Goal: Transaction & Acquisition: Purchase product/service

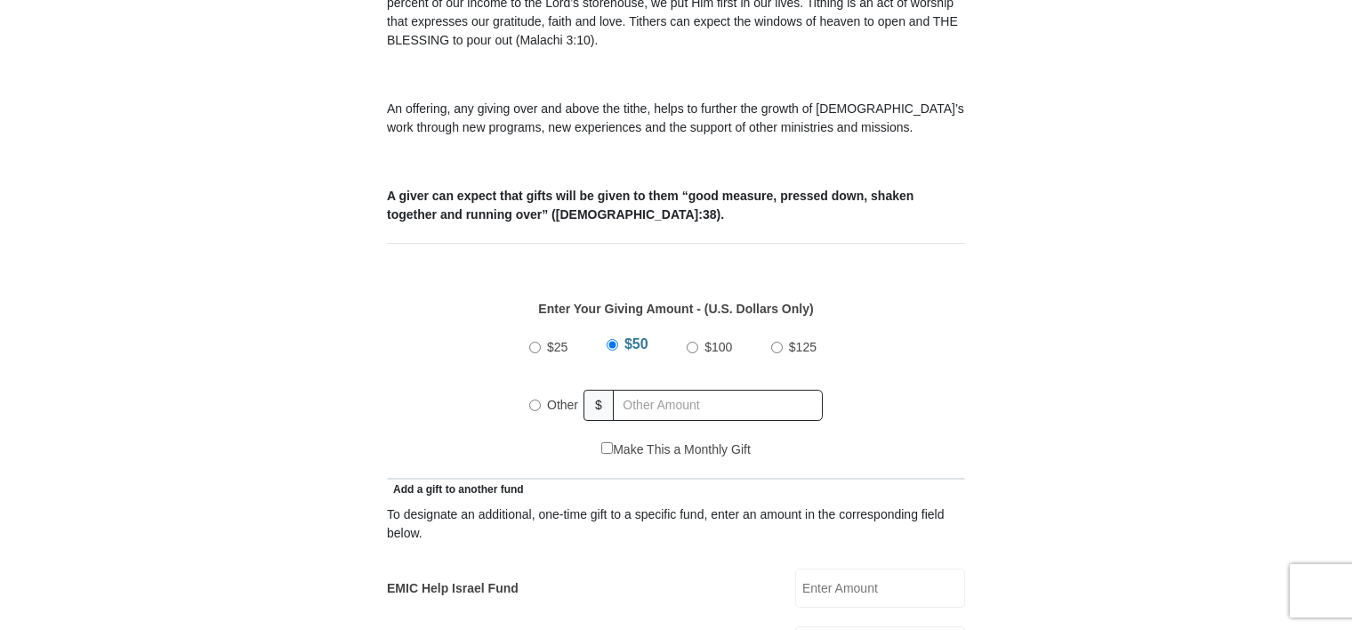
scroll to position [623, 0]
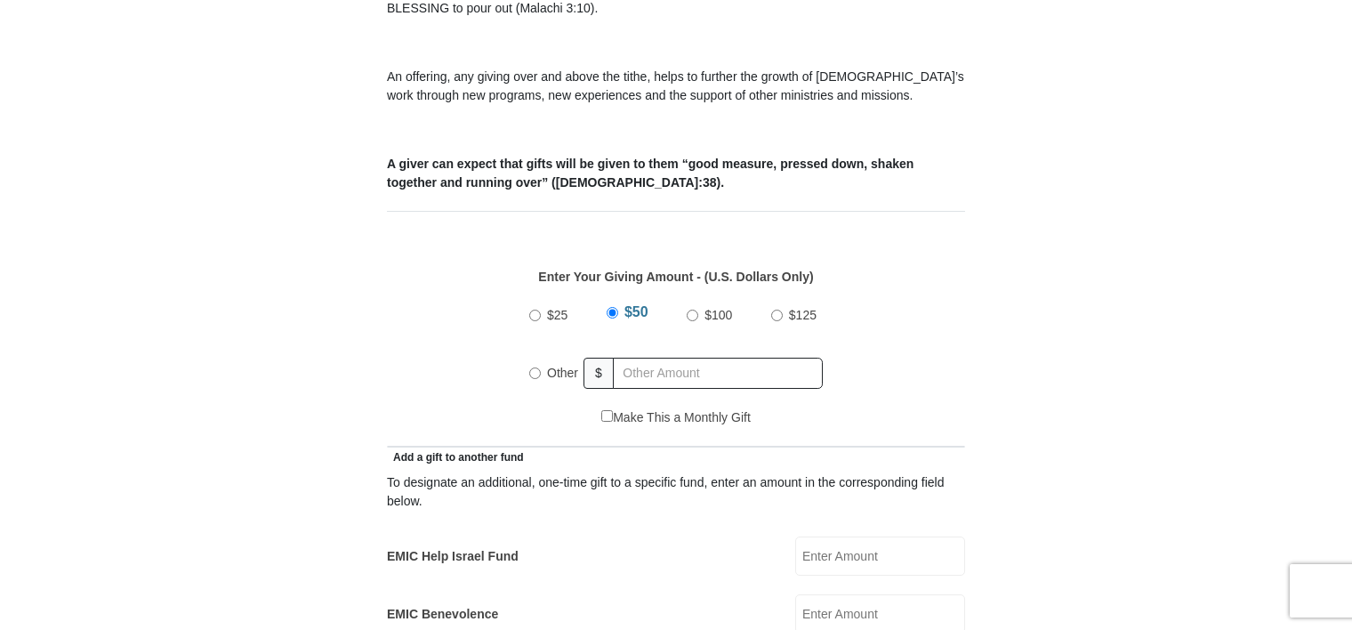
click at [532, 367] on input "Other" at bounding box center [535, 373] width 12 height 12
radio input "true"
click at [658, 358] on input "text" at bounding box center [721, 373] width 204 height 31
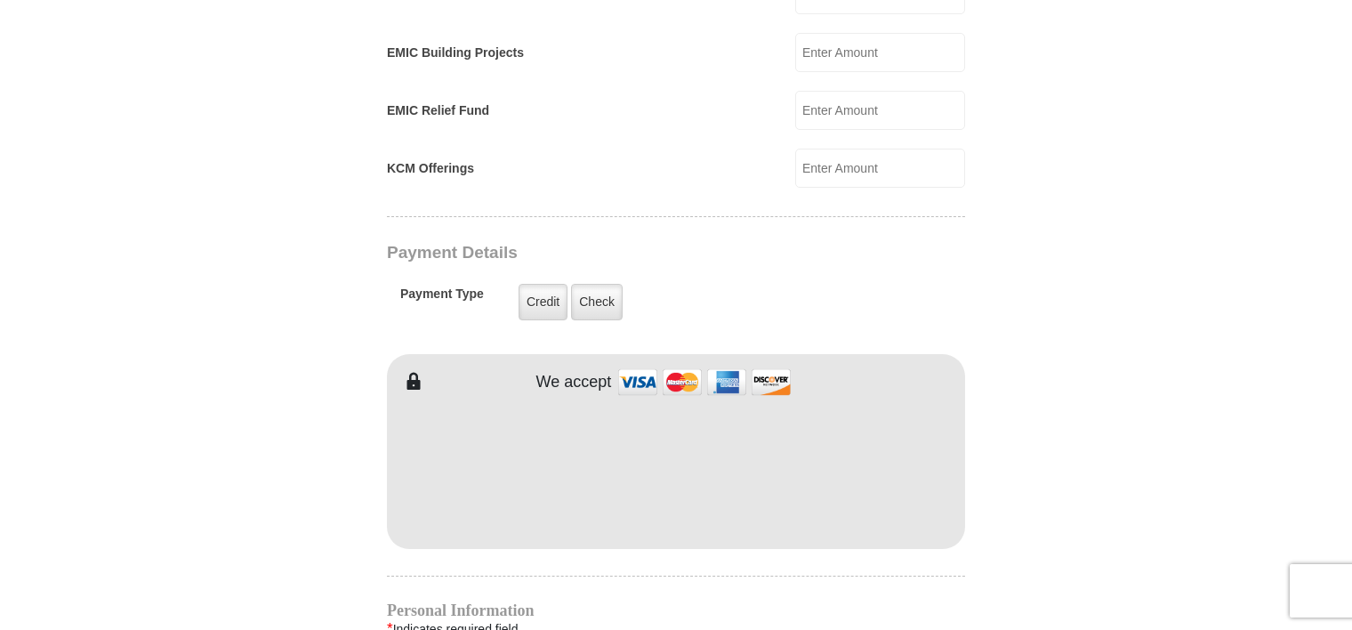
scroll to position [1246, 0]
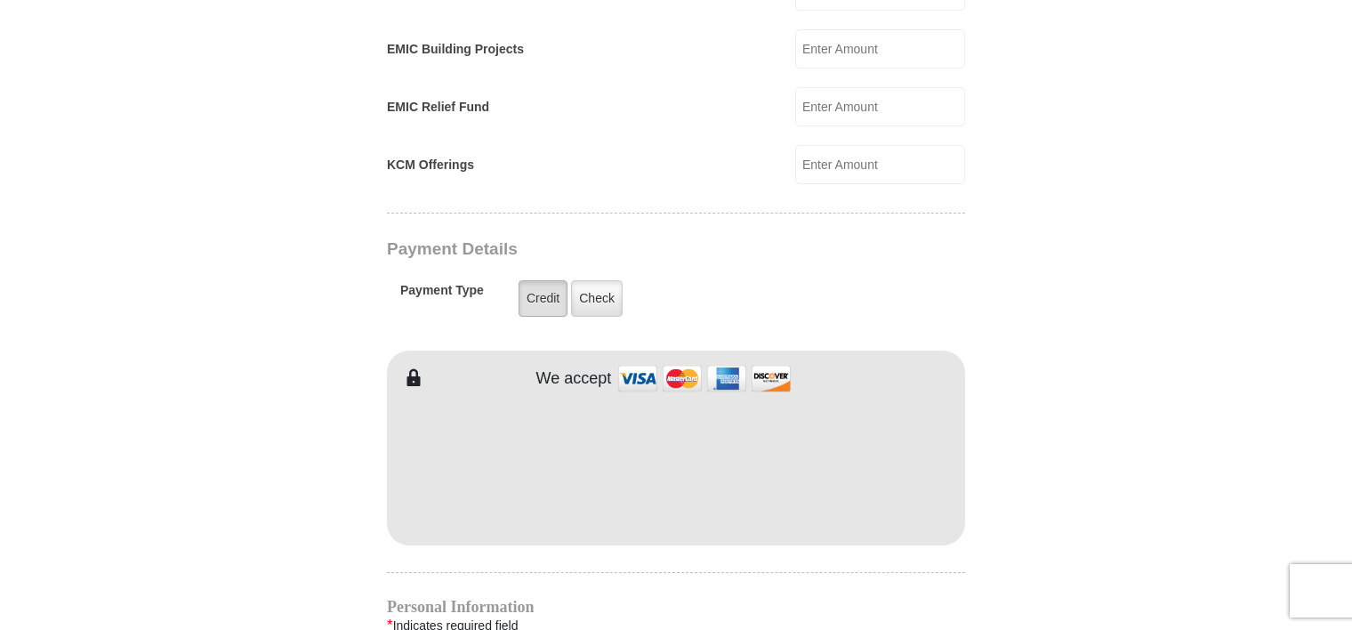
type input "300.00"
click at [540, 280] on label "Credit" at bounding box center [543, 298] width 49 height 36
click at [0, 0] on input "Credit" at bounding box center [0, 0] width 0 height 0
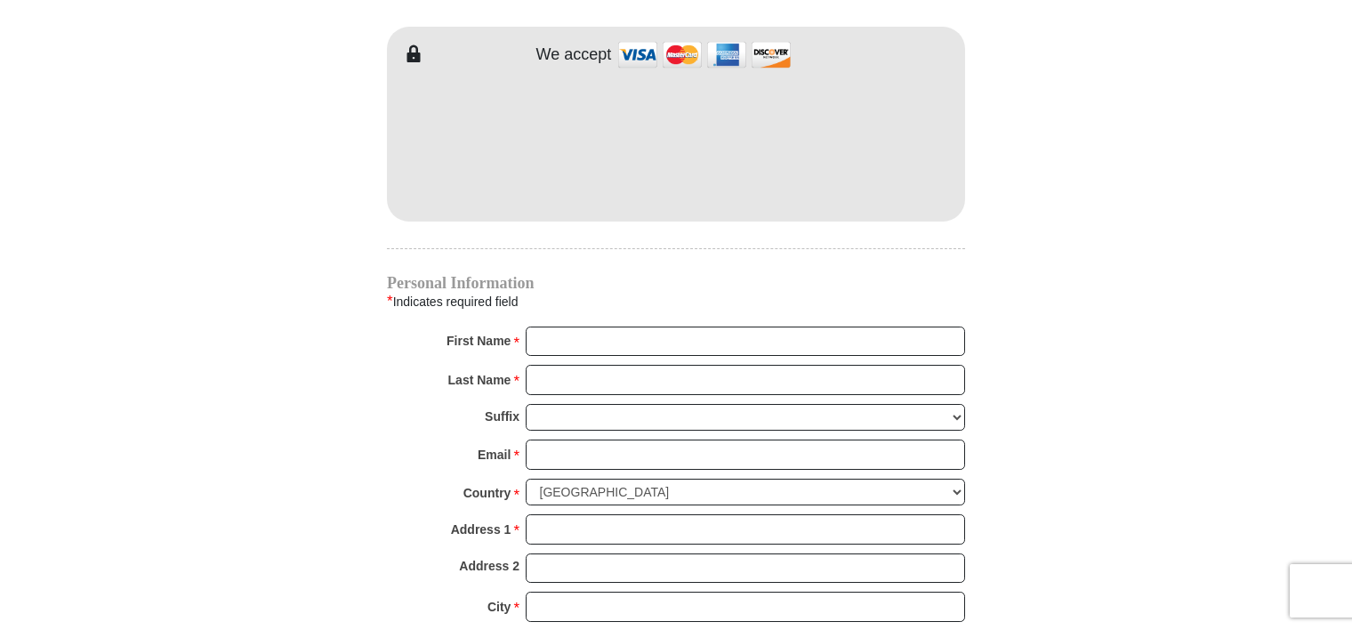
scroll to position [1602, 0]
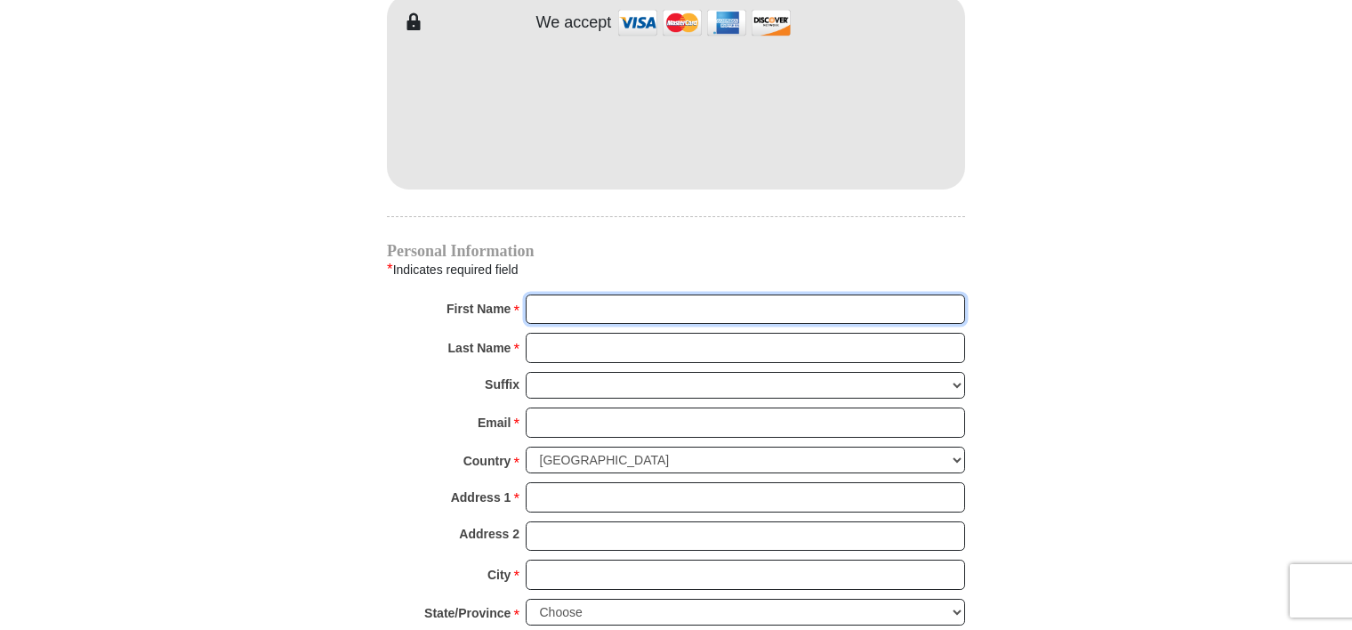
click at [538, 295] on input "First Name *" at bounding box center [746, 310] width 440 height 30
type input "KAY"
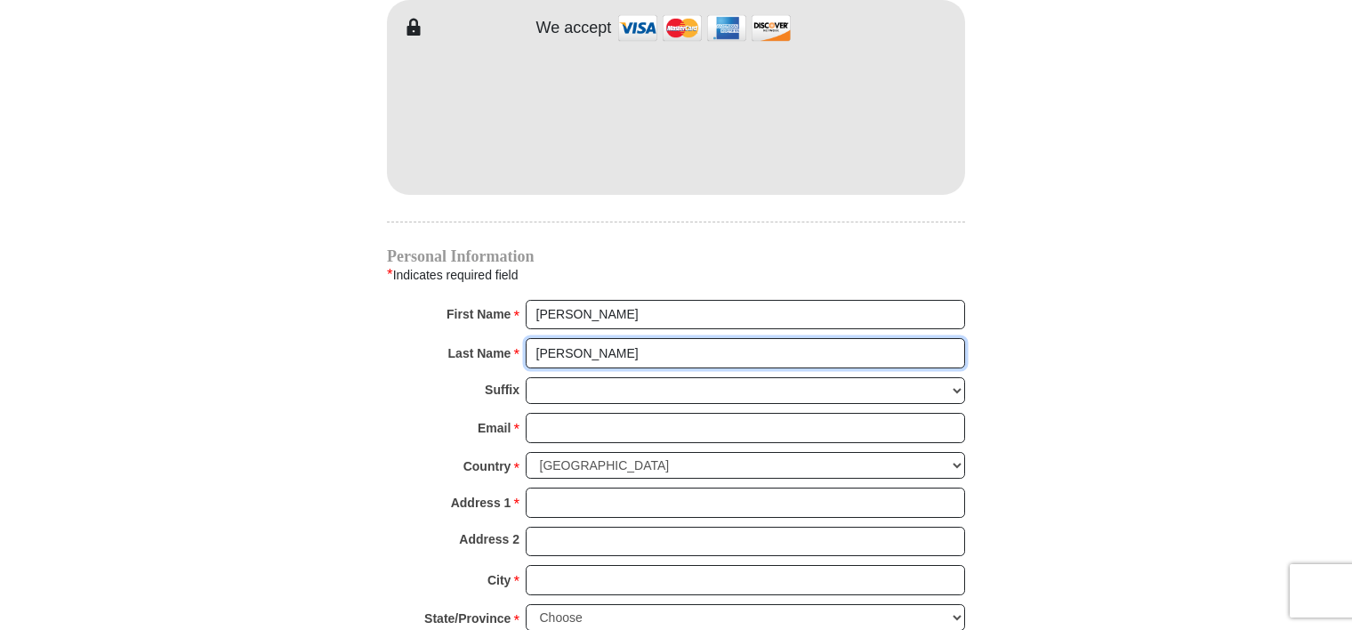
type input "VINCENT"
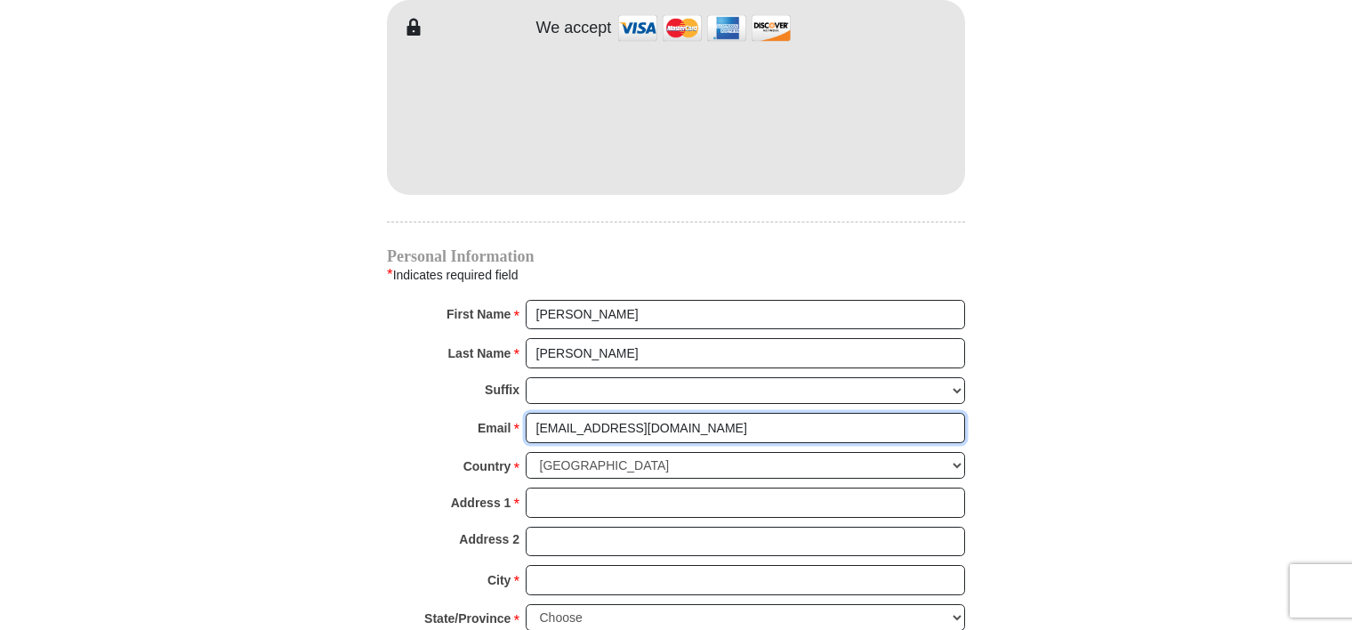
type input "KAYVTX@HOTMAIL.COM"
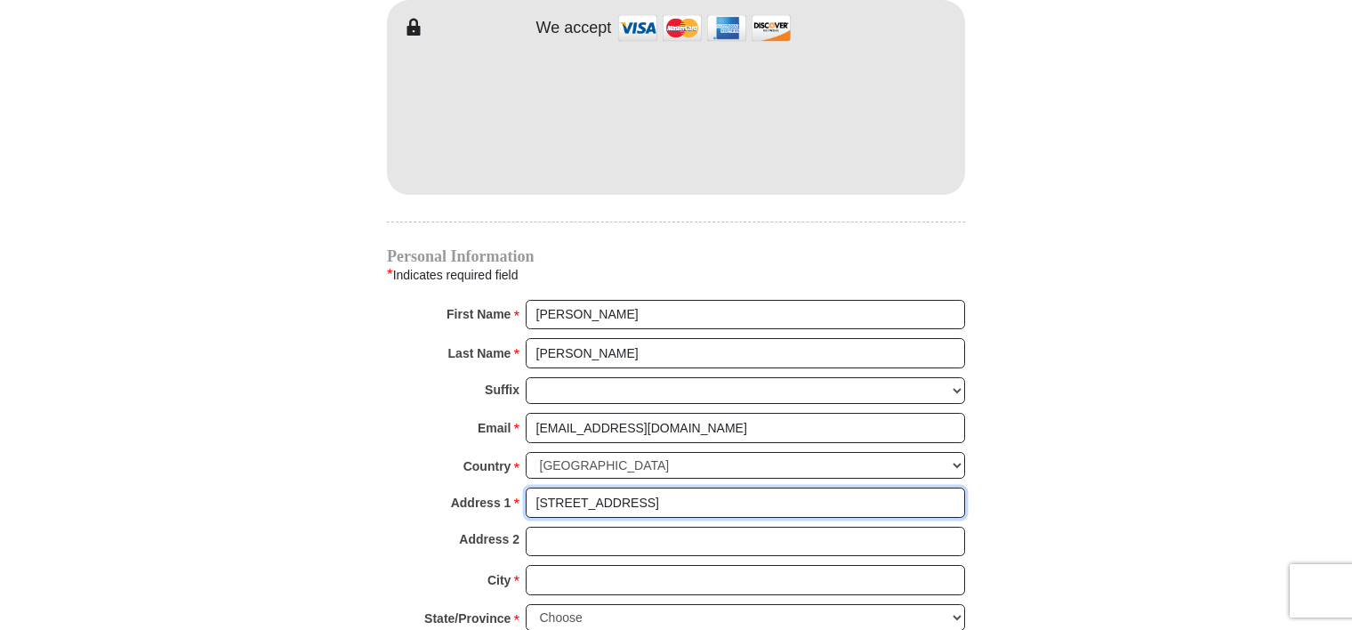
type input "121 COUNTY ROAD 4692"
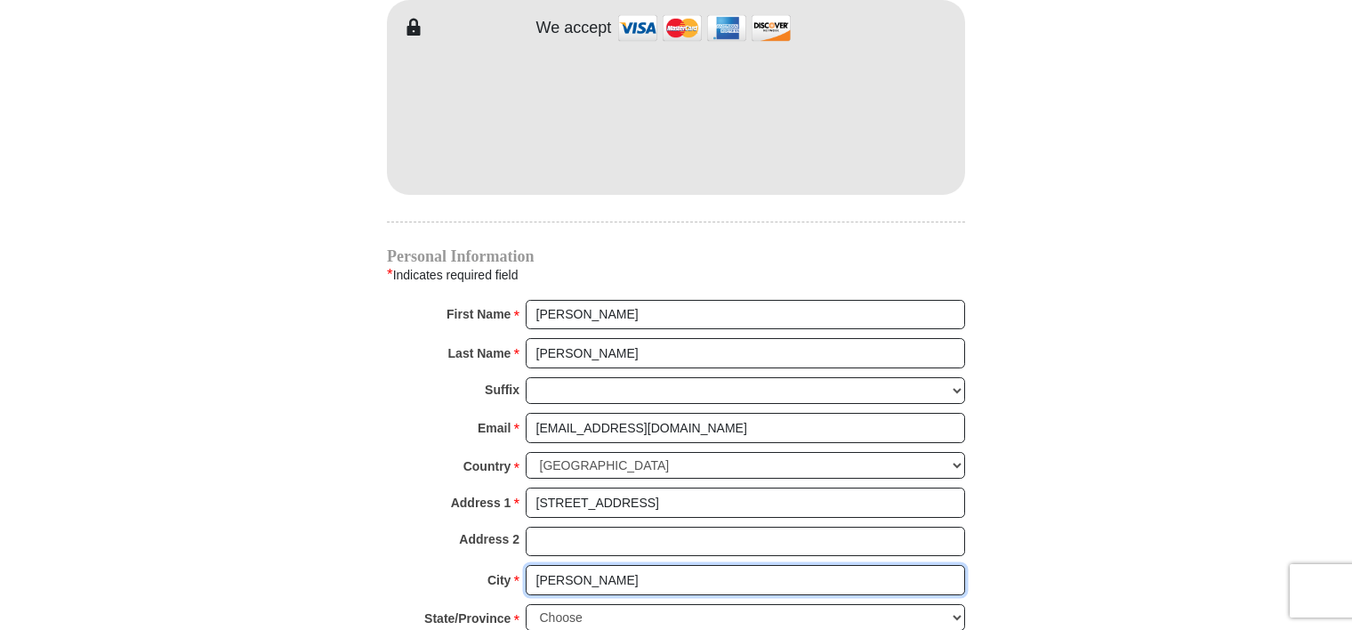
type input "BOYD"
select select "TX"
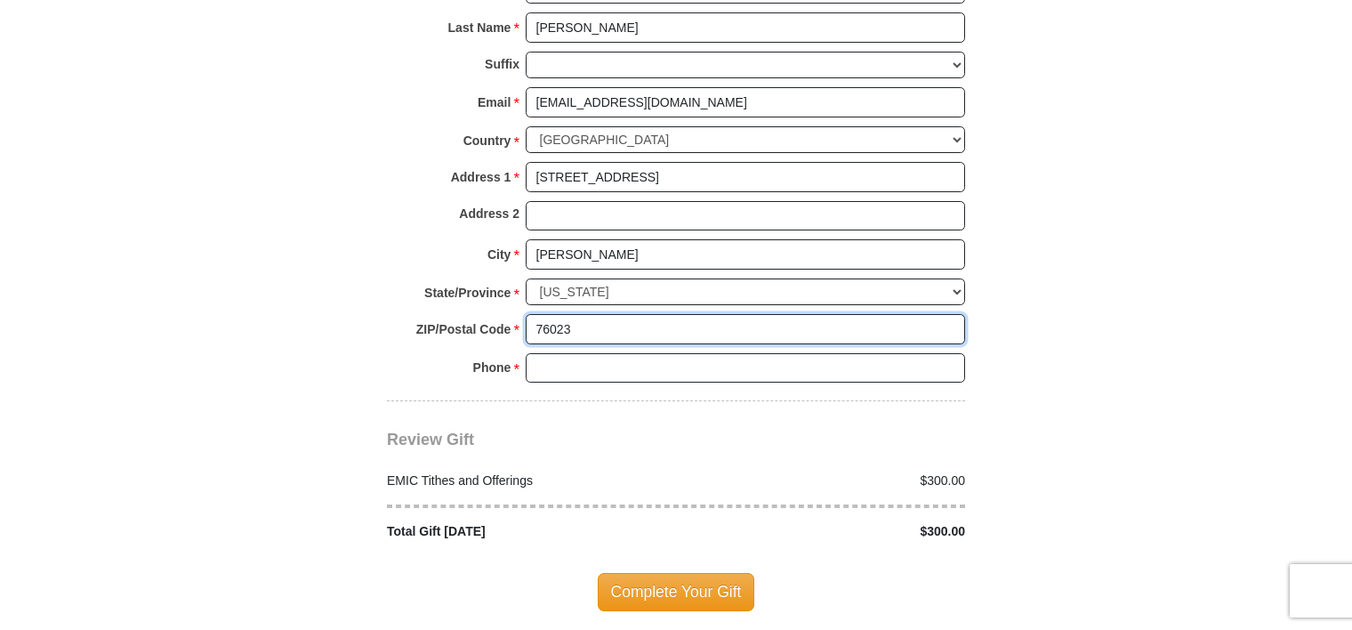
scroll to position [2044, 0]
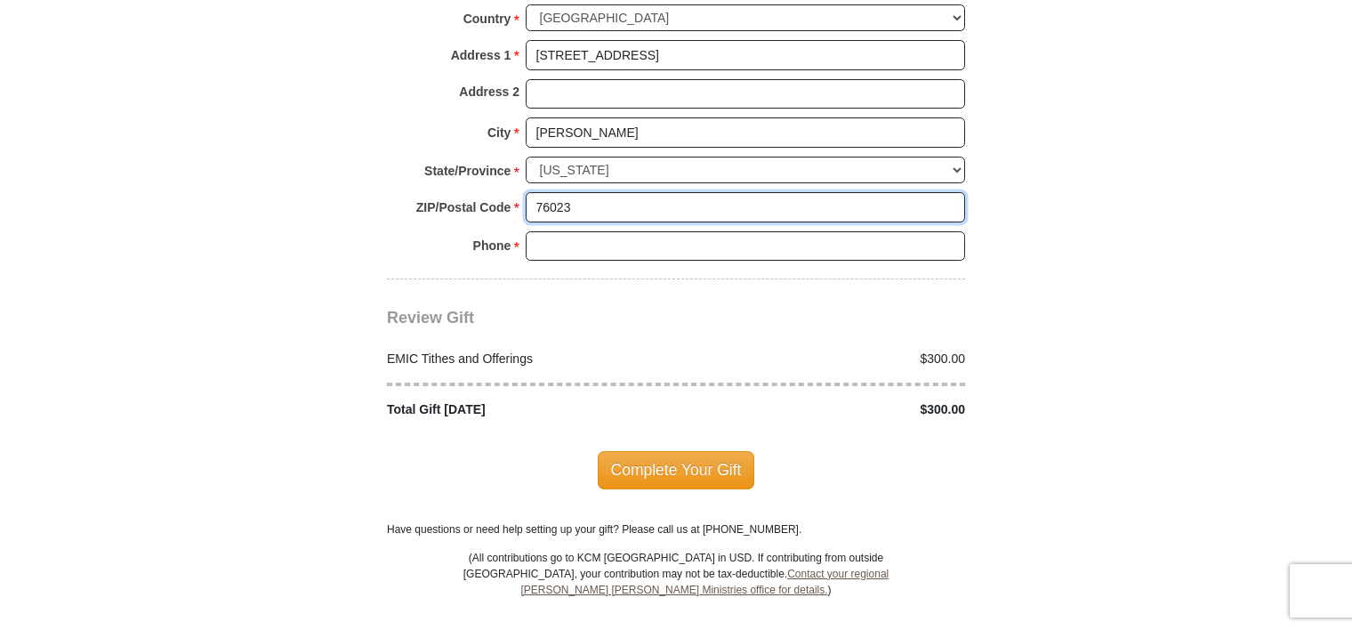
type input "76023"
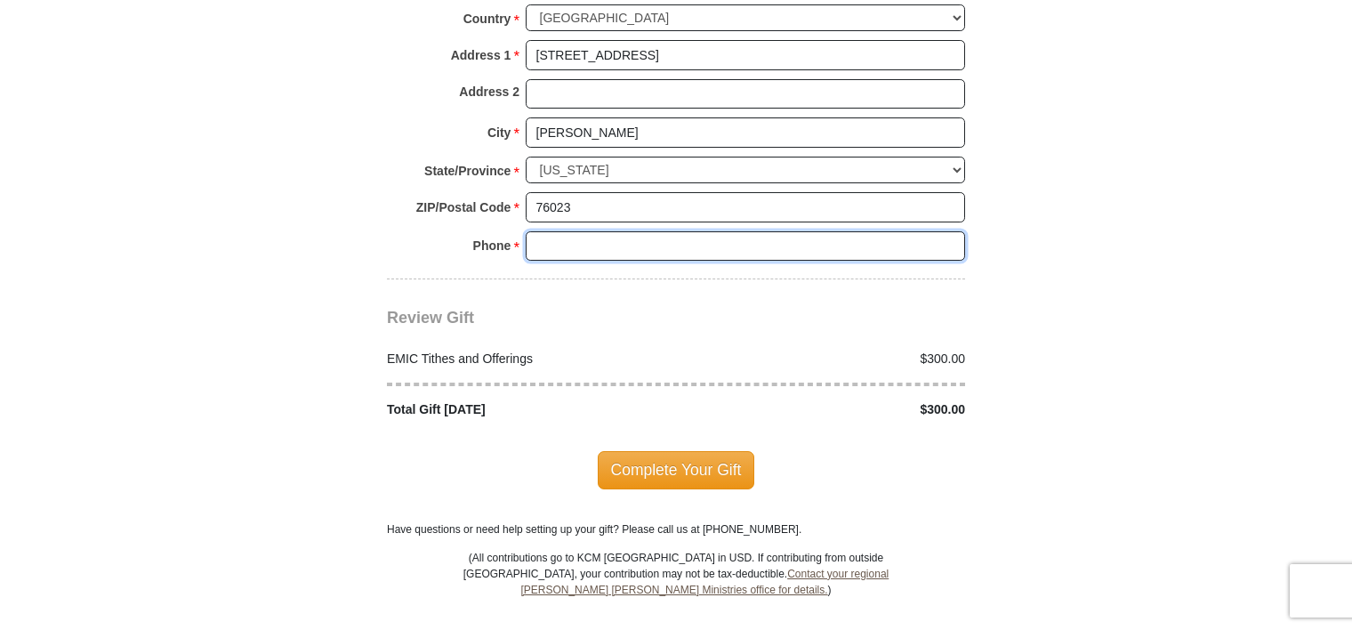
click at [576, 231] on input "Phone * *" at bounding box center [746, 246] width 440 height 30
type input "9403894691"
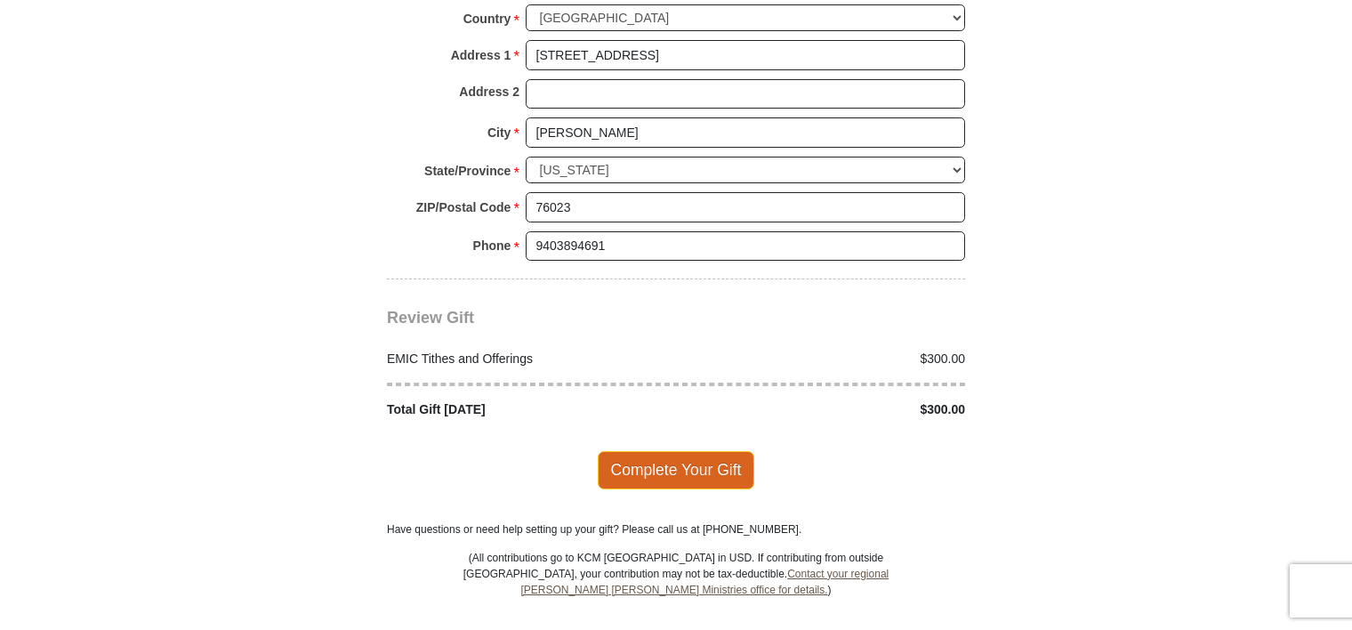
click at [663, 451] on span "Complete Your Gift" at bounding box center [676, 469] width 157 height 37
